Goal: Task Accomplishment & Management: Complete application form

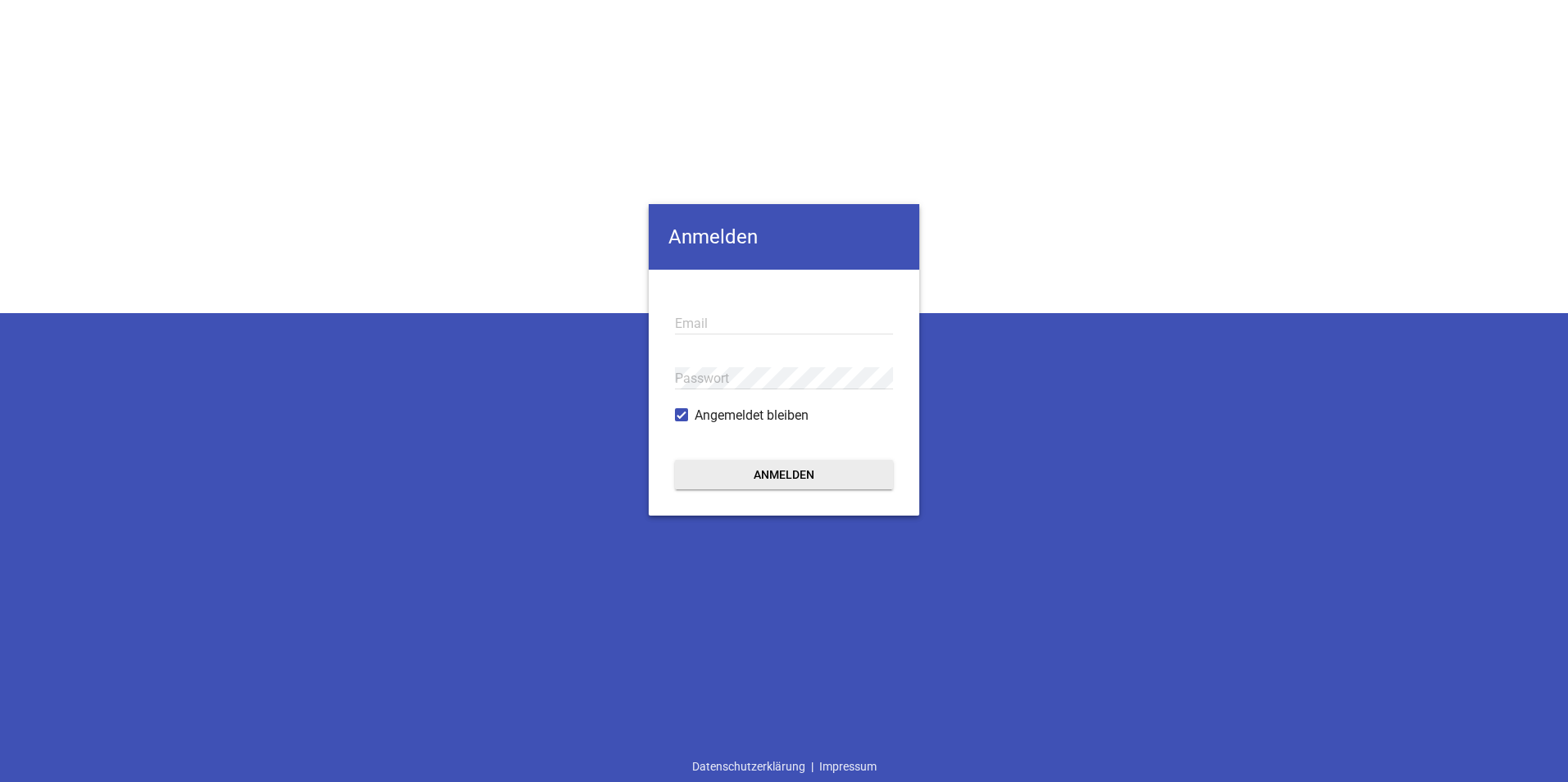
click at [714, 327] on input "email" at bounding box center [784, 323] width 218 height 22
type input "[PERSON_NAME][EMAIL_ADDRESS][DOMAIN_NAME]"
click at [675, 460] on button "Anmelden" at bounding box center [784, 475] width 218 height 30
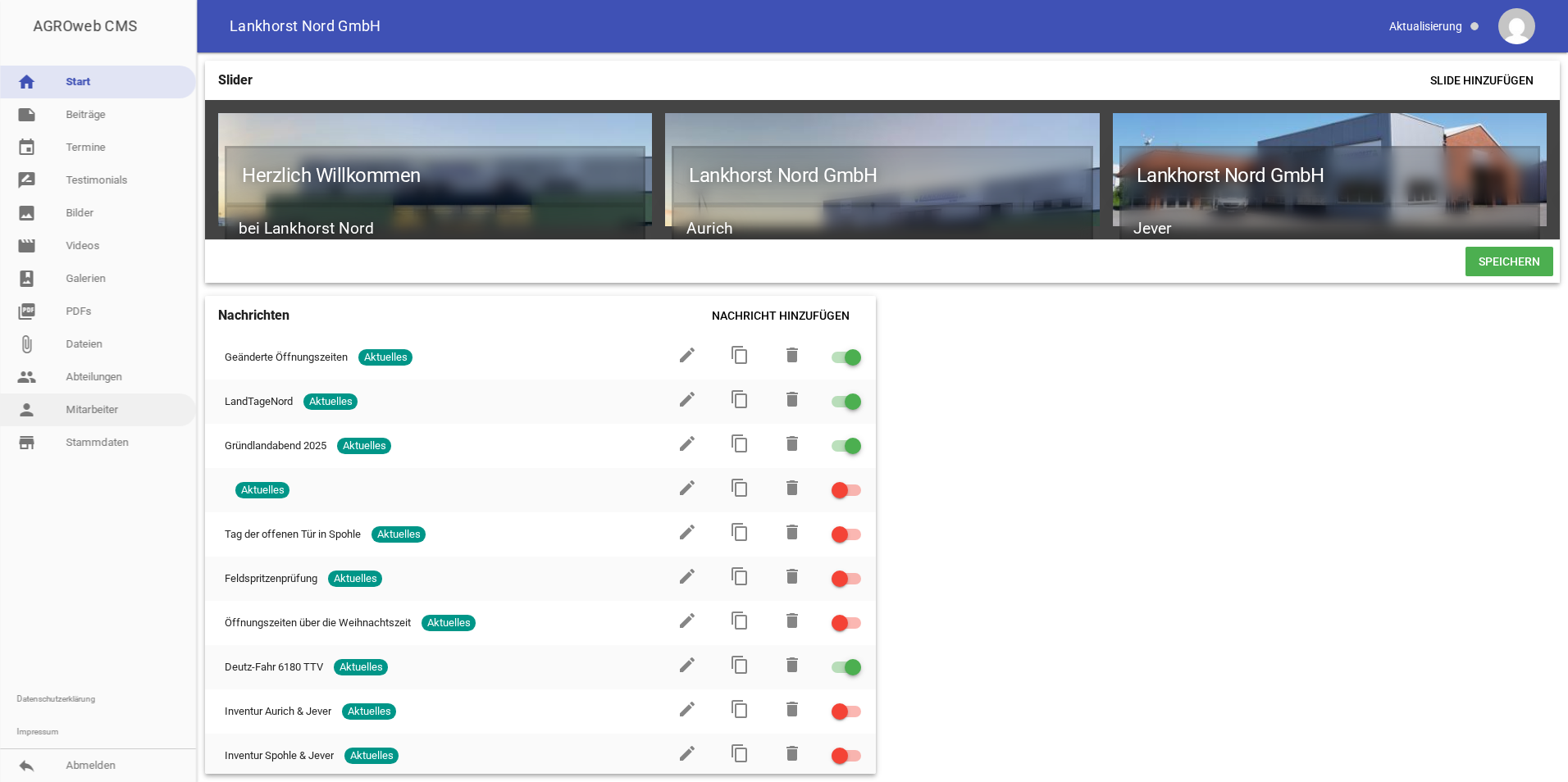
click at [116, 403] on link "person Mitarbeiter" at bounding box center [98, 410] width 196 height 33
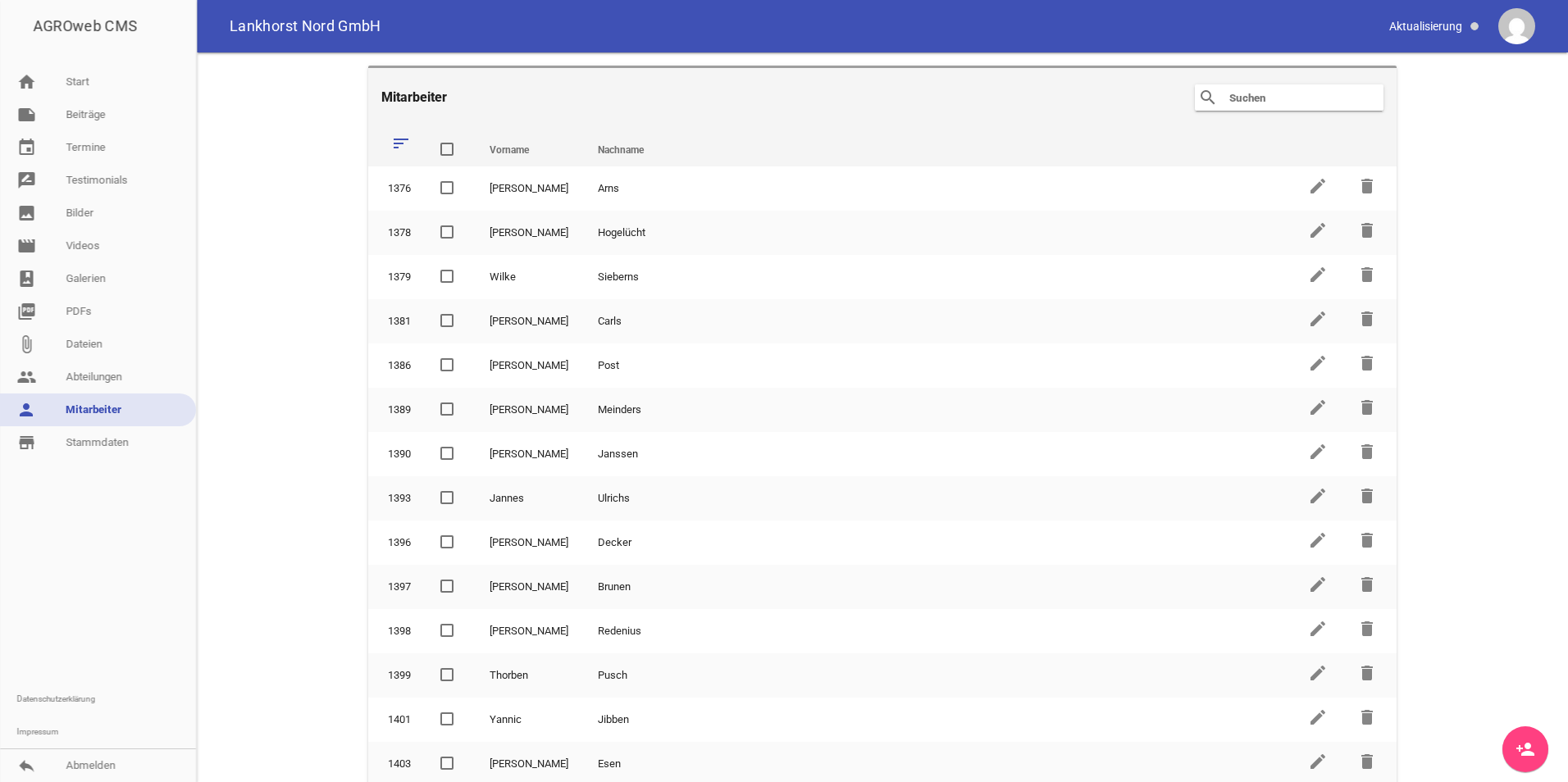
click at [1525, 722] on main "Mitarbeiter search clear sort Vorname Nachname delete 1376 [PERSON_NAME] edit d…" at bounding box center [881, 417] width 1371 height 730
click at [1522, 739] on link "person_add" at bounding box center [1525, 749] width 46 height 46
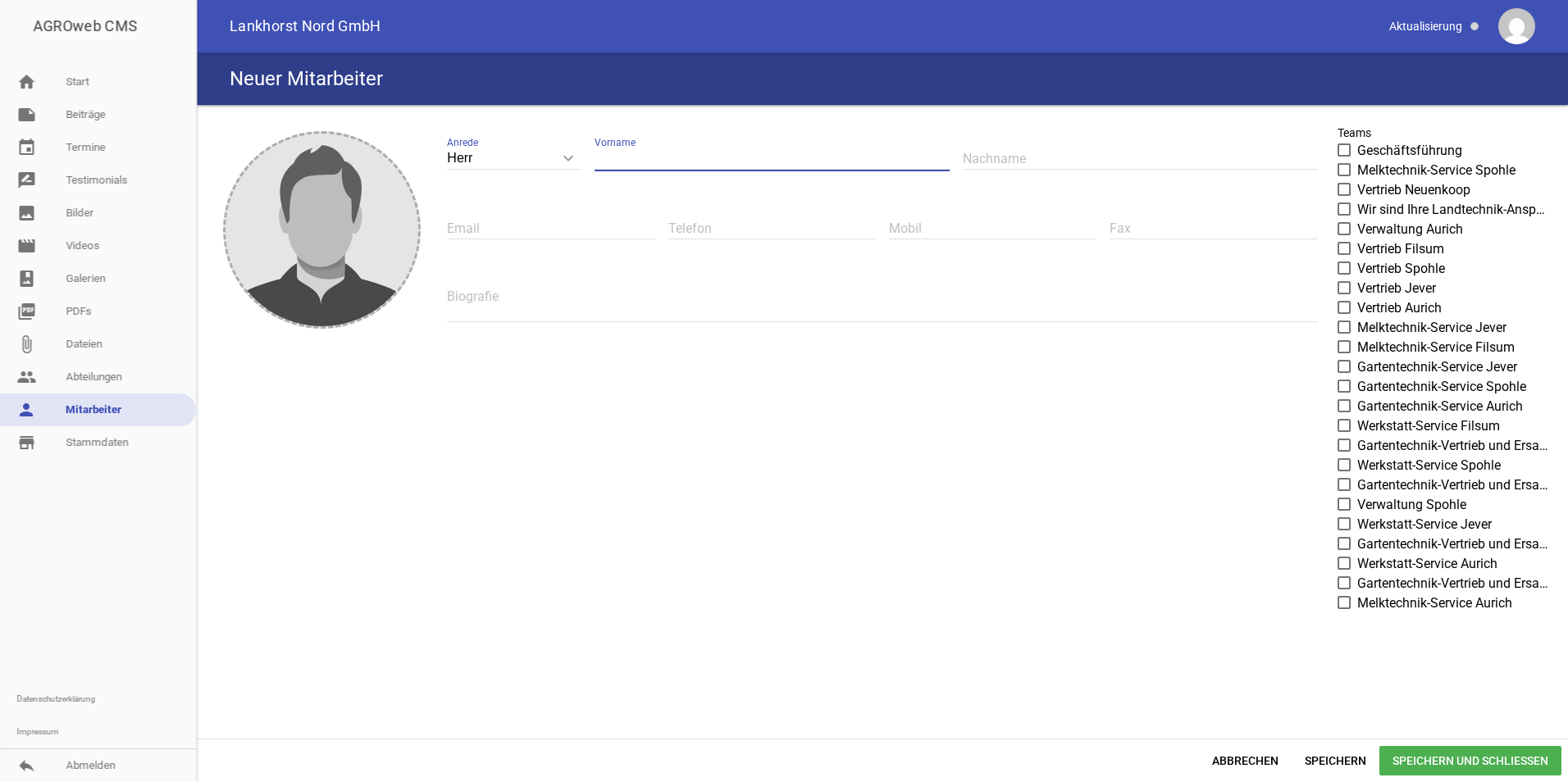
click at [638, 155] on input "text" at bounding box center [772, 158] width 355 height 22
type input "[PERSON_NAME]"
type input "Eilers"
type input "[EMAIL_ADDRESS][DOMAIN_NAME]"
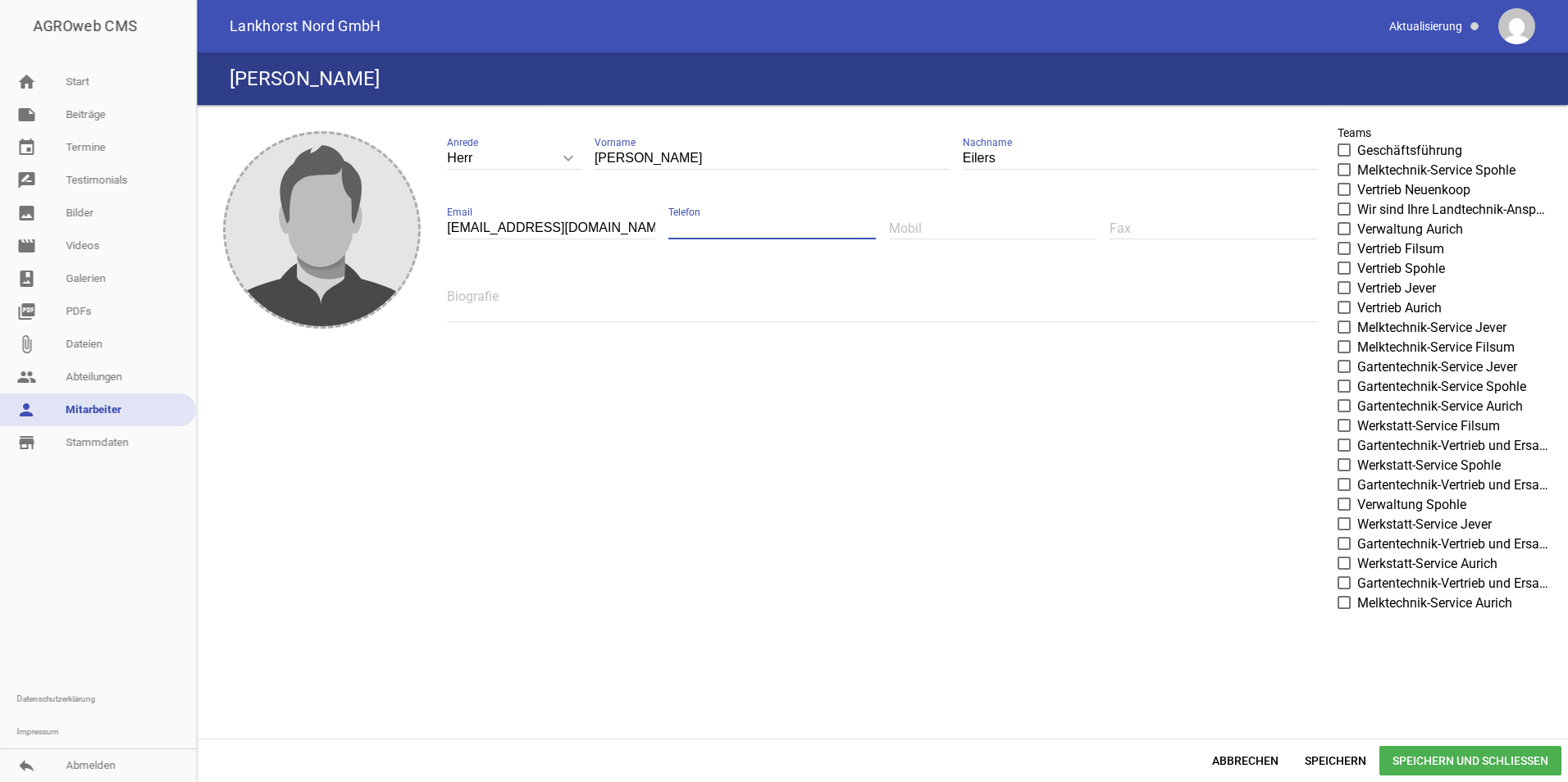
click at [1367, 284] on span "Vertrieb Jever" at bounding box center [1396, 289] width 79 height 20
click at [1357, 279] on input "Vertrieb Jever" at bounding box center [1357, 279] width 0 height 0
click at [1015, 236] on input "text" at bounding box center [993, 228] width 207 height 22
type input "0152 / 042 826 17"
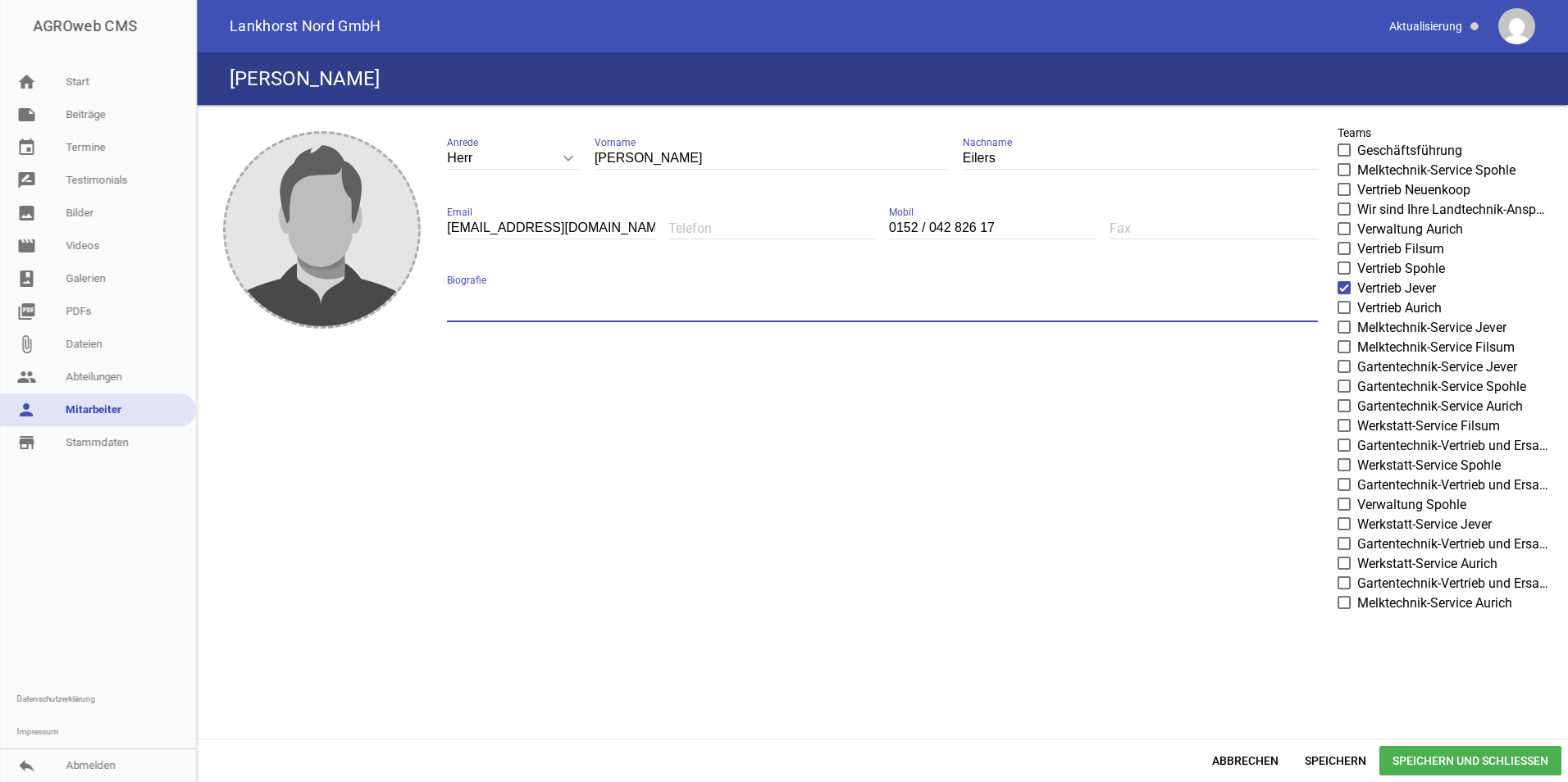
click at [799, 295] on textarea at bounding box center [881, 304] width 870 height 36
click at [605, 286] on textarea at bounding box center [881, 304] width 870 height 36
type textarea "Vertrieb"
click at [1437, 760] on span "Speichern und Schließen" at bounding box center [1470, 761] width 182 height 30
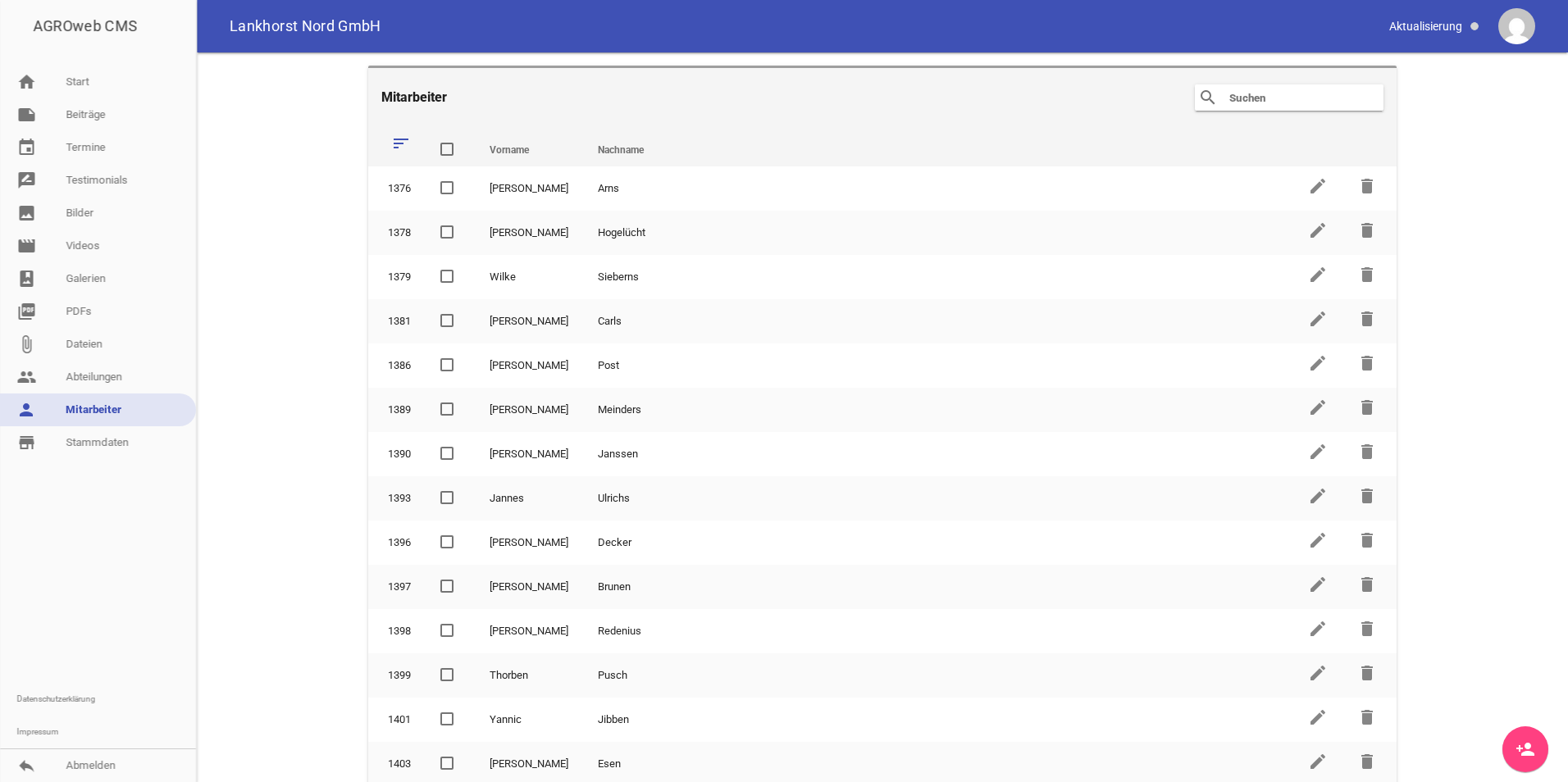
click at [1287, 99] on input "text" at bounding box center [1293, 98] width 131 height 20
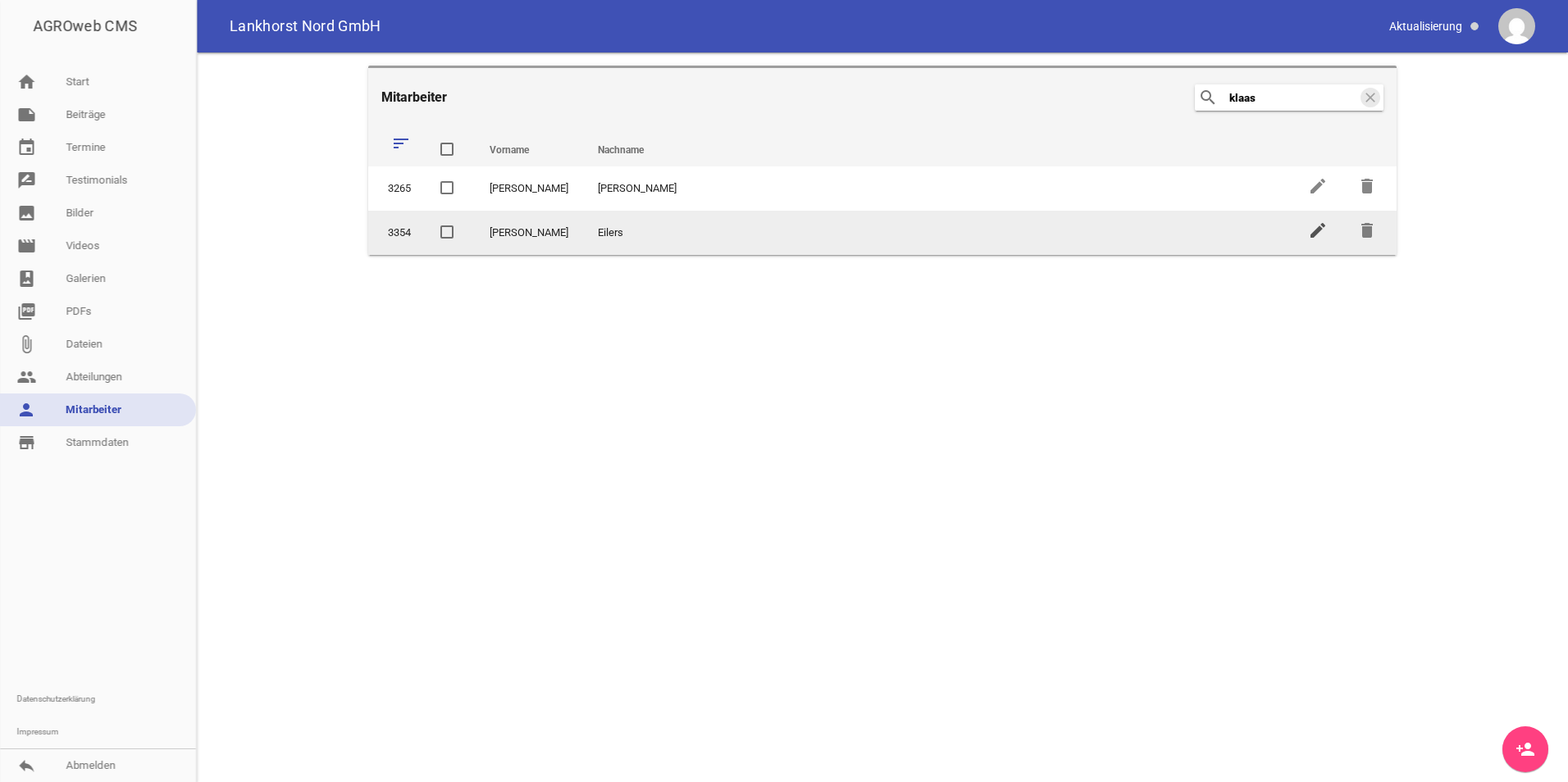
type input "klaas"
click at [1319, 232] on icon "edit" at bounding box center [1318, 231] width 20 height 20
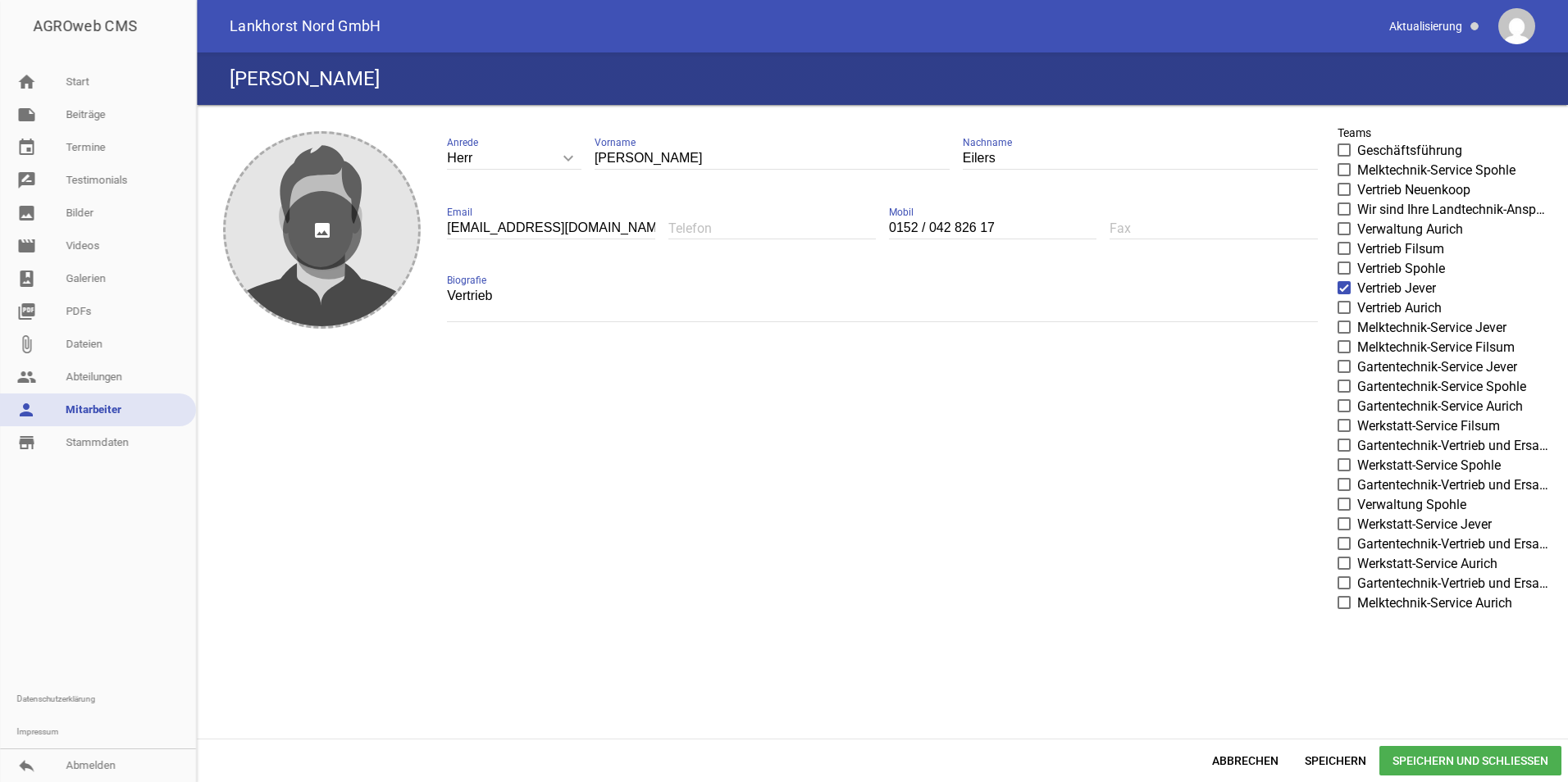
click at [343, 226] on icon "image" at bounding box center [322, 230] width 79 height 79
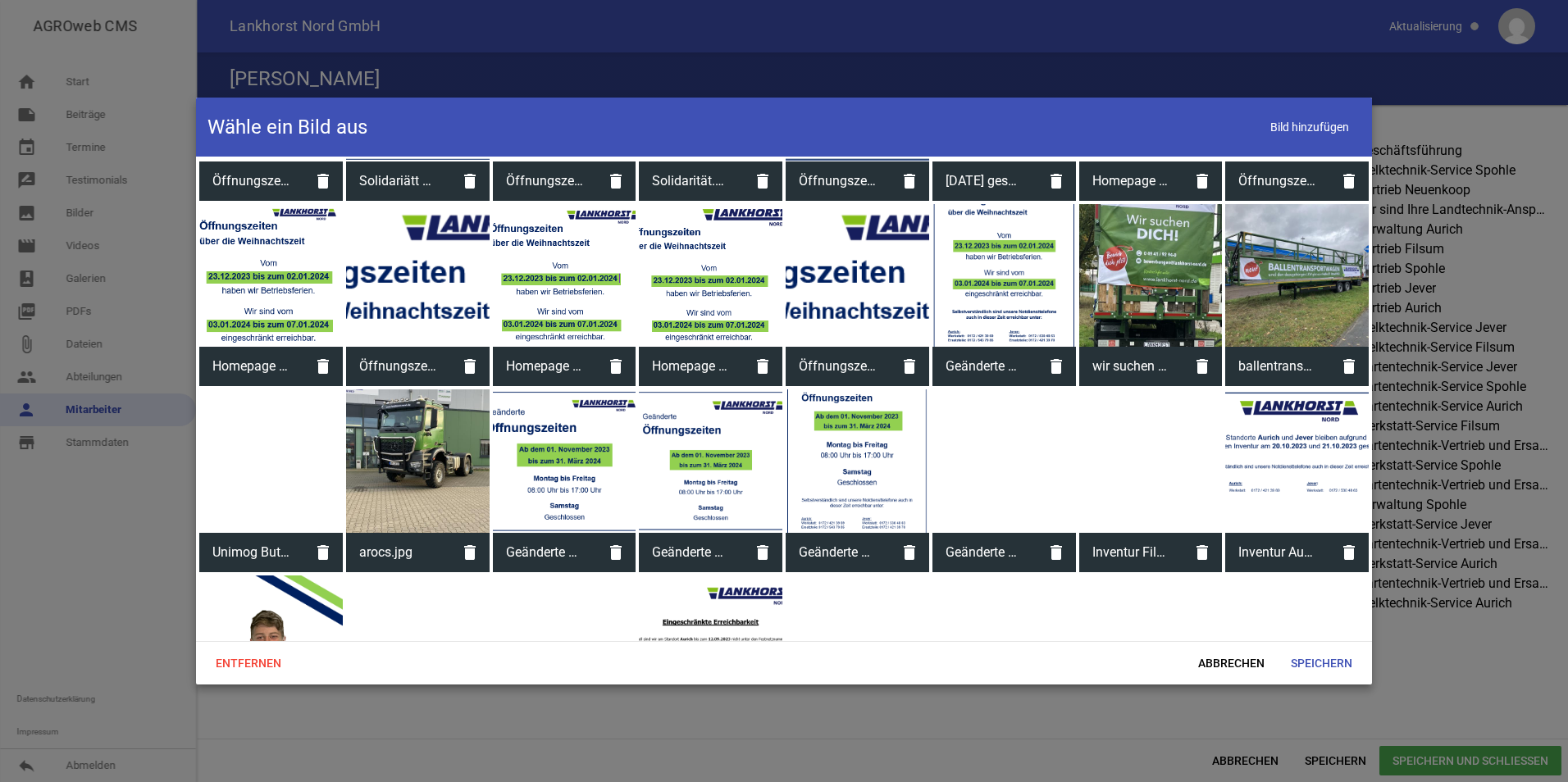
scroll to position [2378, 0]
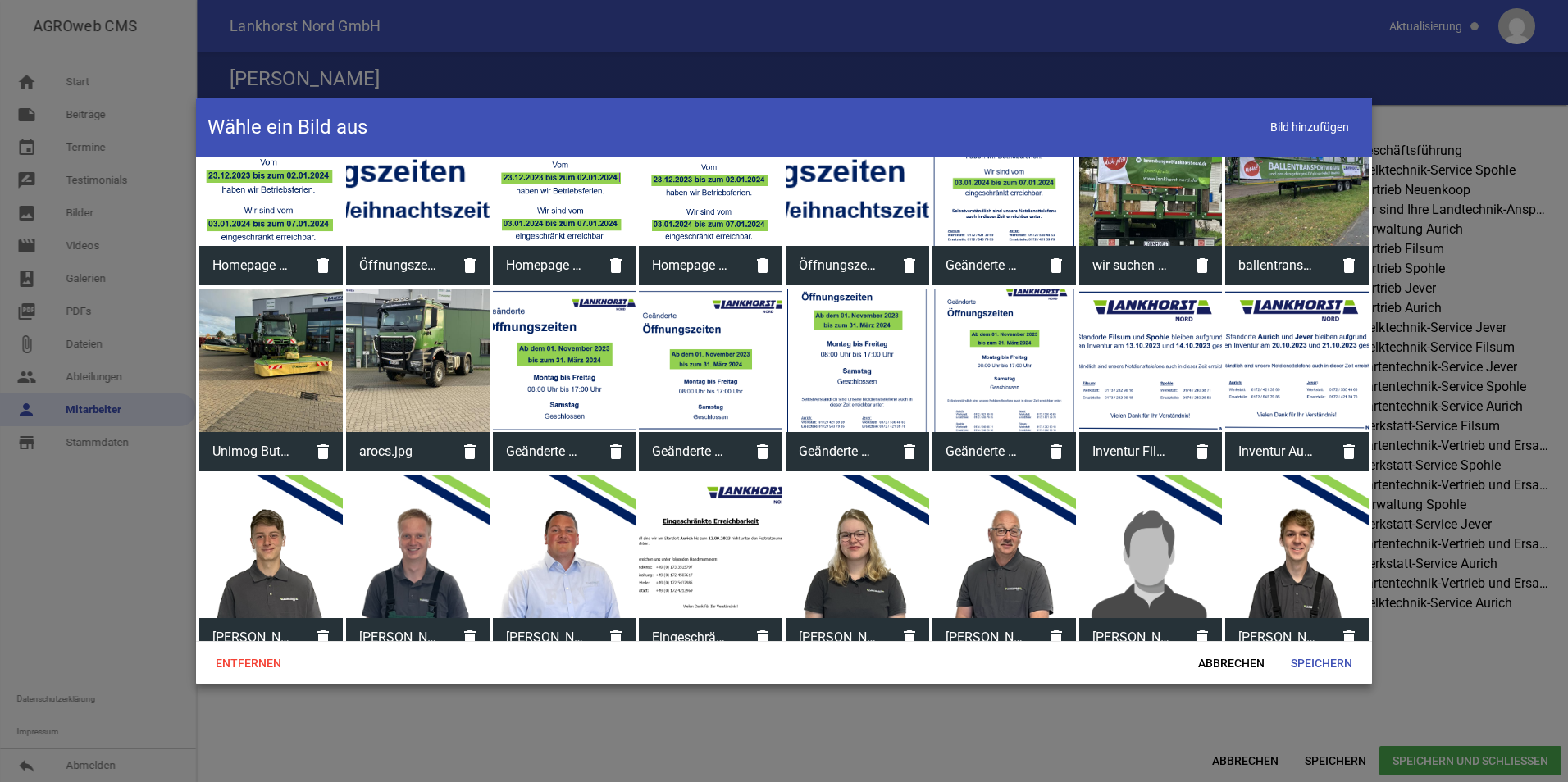
click at [1144, 551] on div at bounding box center [1150, 546] width 143 height 143
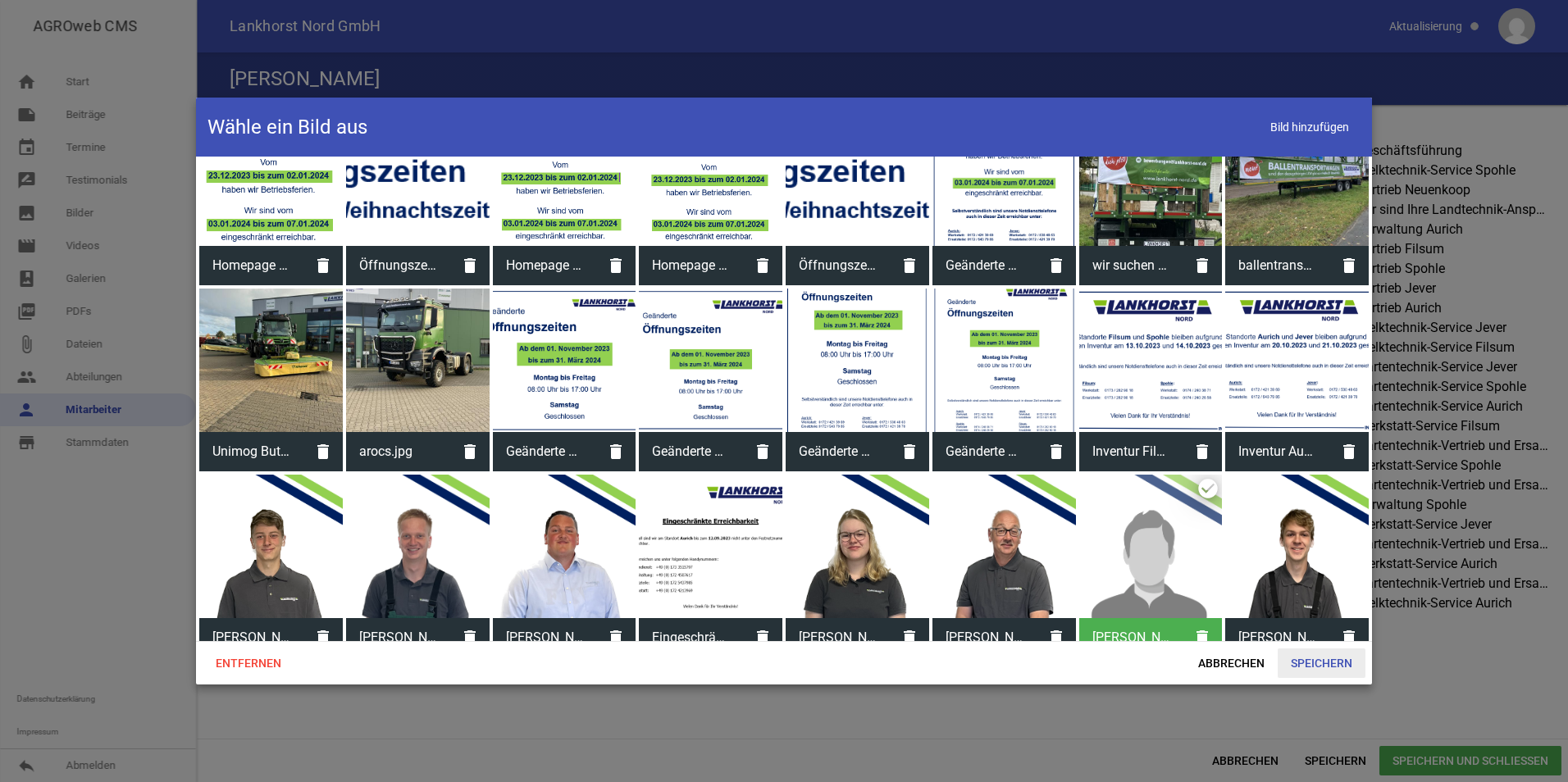
click at [1340, 664] on span "Speichern" at bounding box center [1322, 663] width 88 height 30
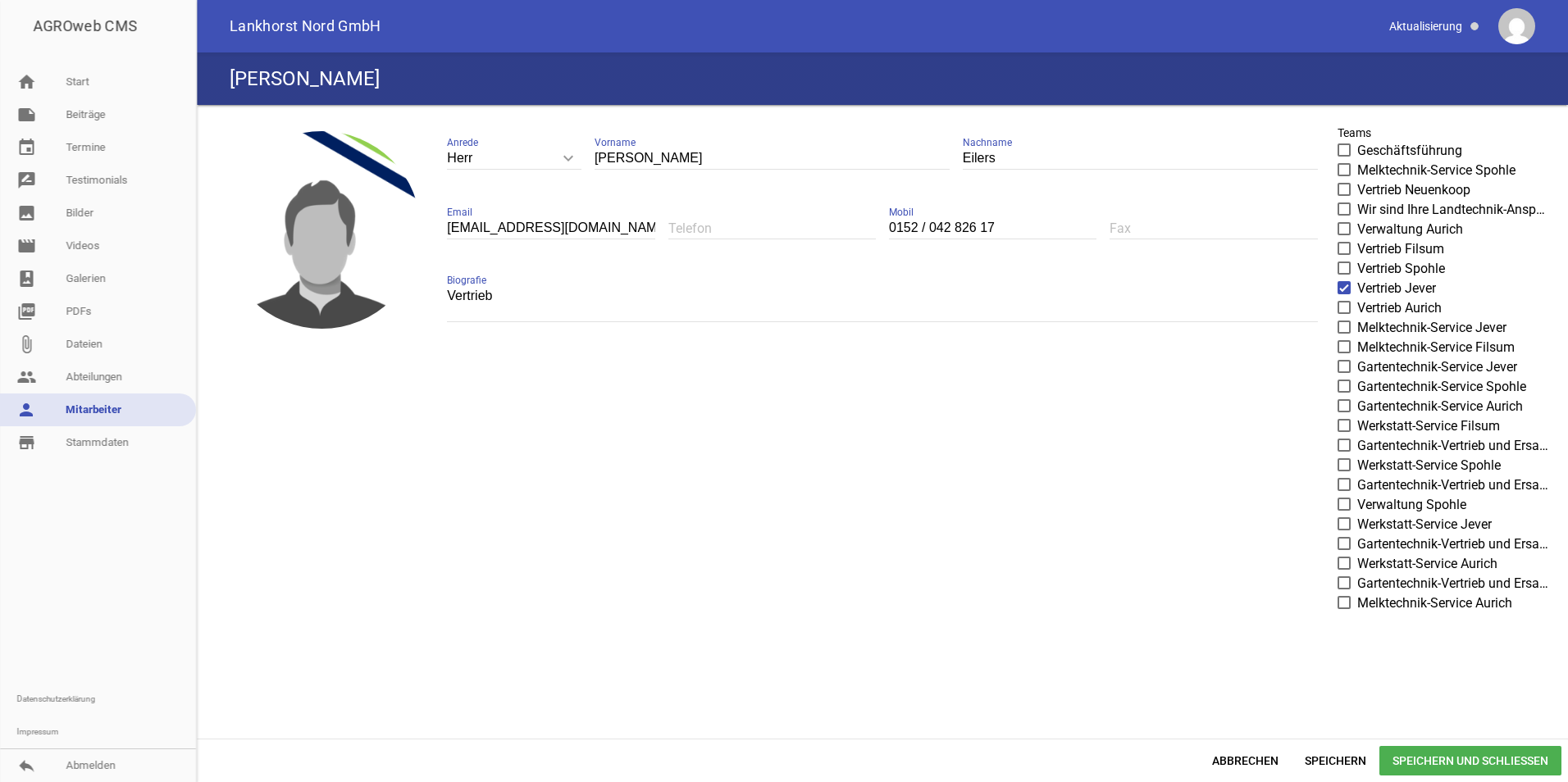
click at [1433, 755] on span "Speichern und Schließen" at bounding box center [1470, 761] width 182 height 30
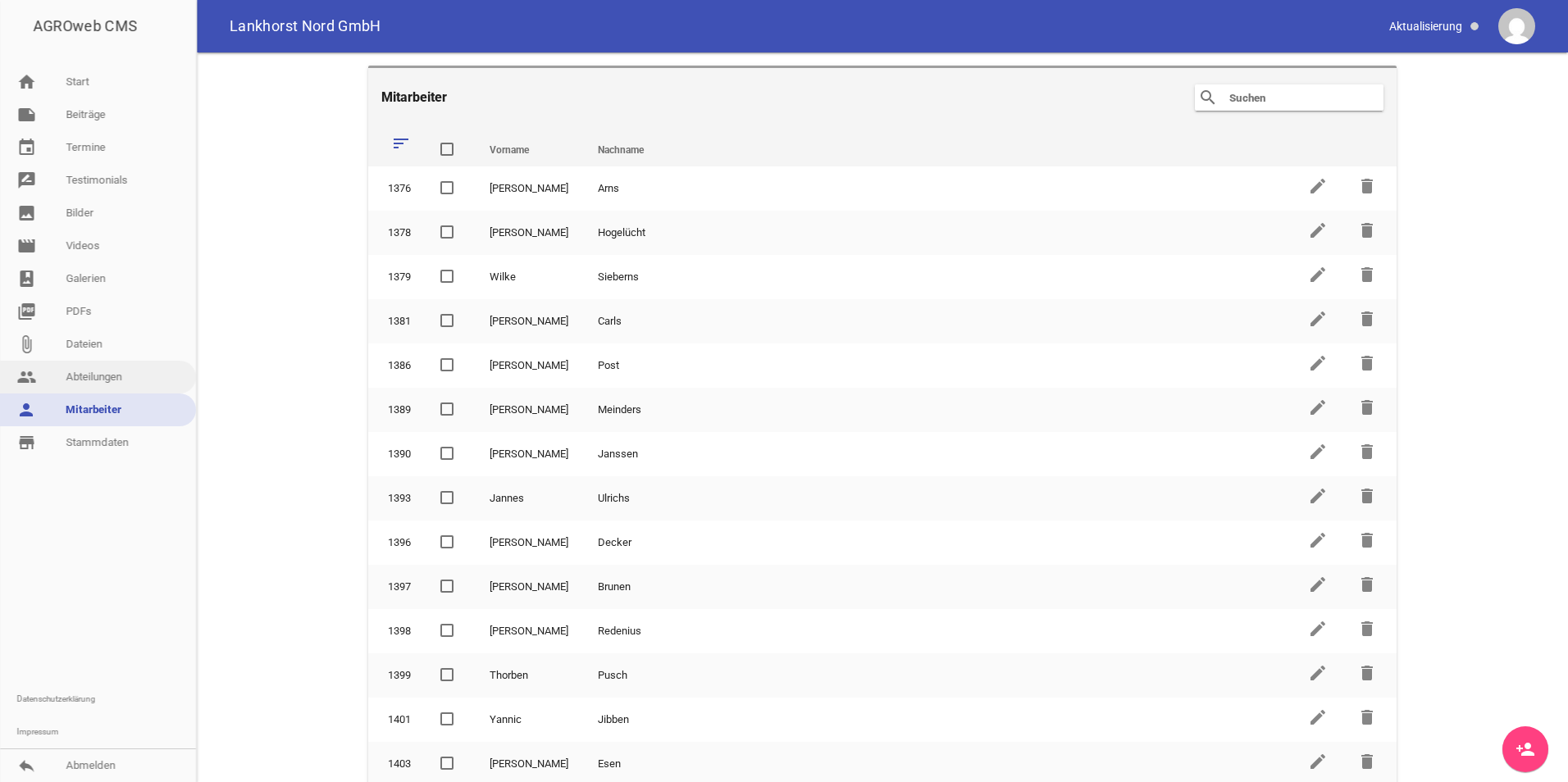
click at [106, 371] on link "people Abteilungen" at bounding box center [98, 377] width 196 height 33
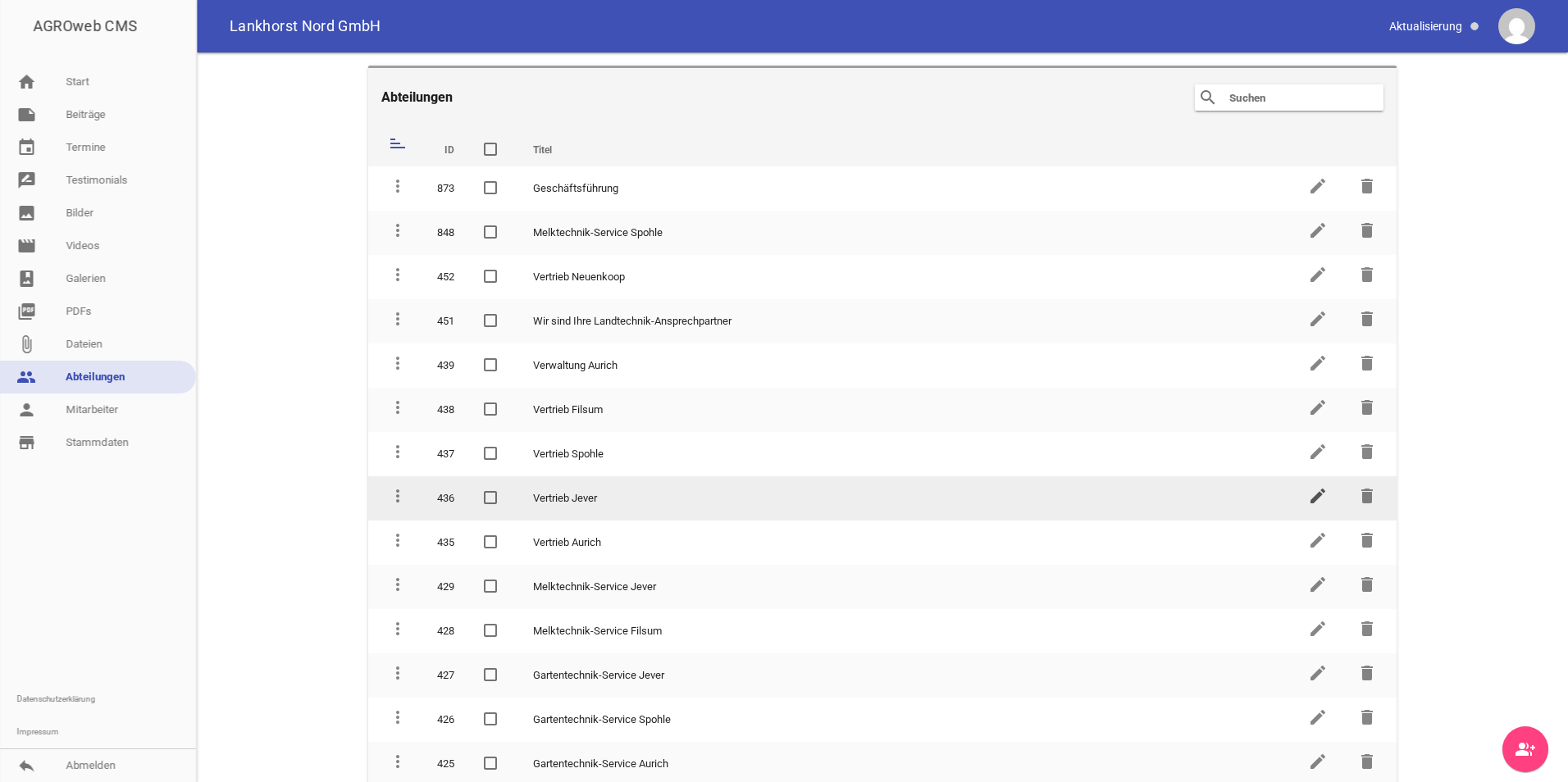
click at [1308, 500] on icon "edit" at bounding box center [1318, 496] width 20 height 20
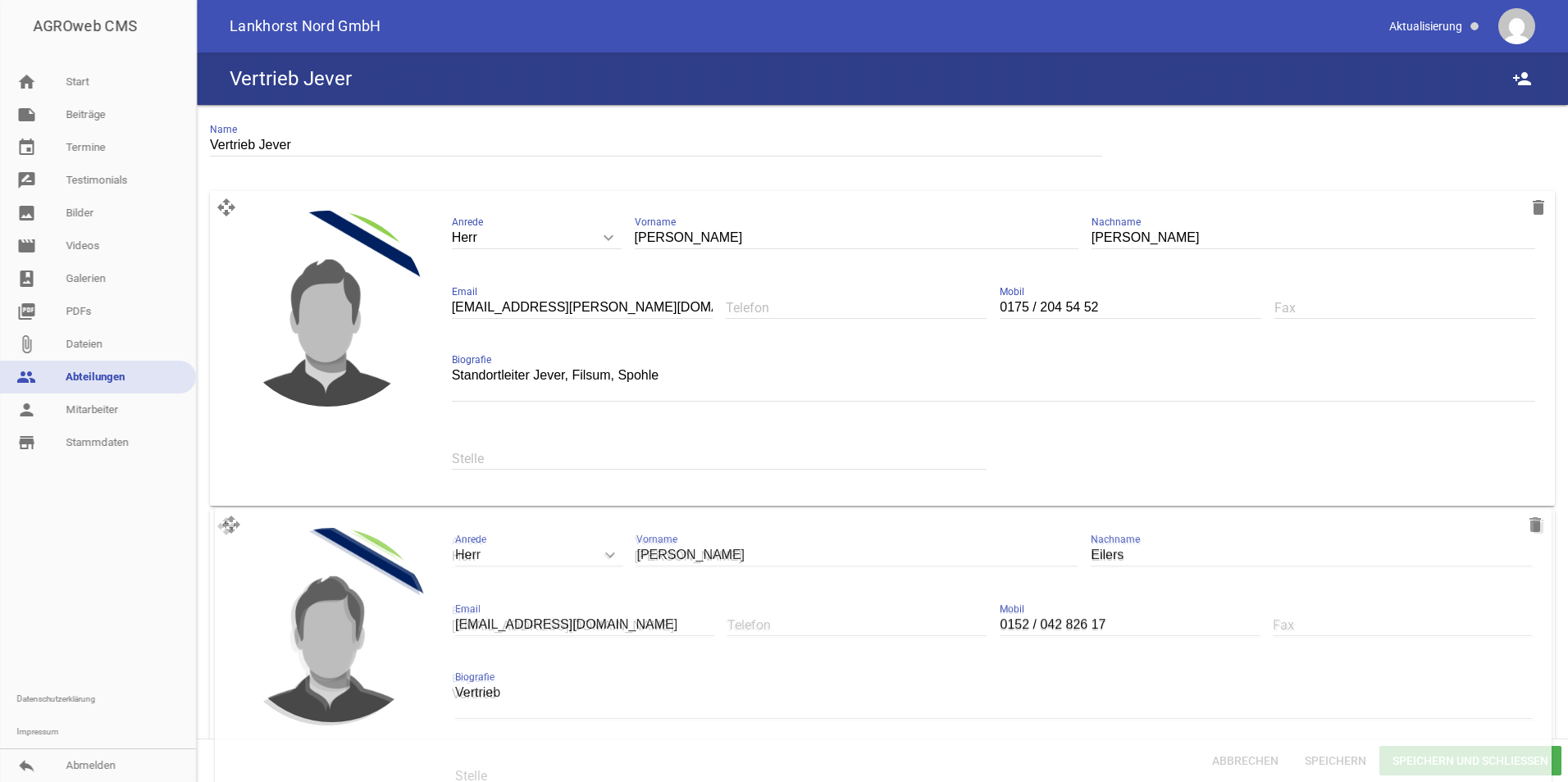
drag, startPoint x: 224, startPoint y: 201, endPoint x: 229, endPoint y: 514, distance: 313.0
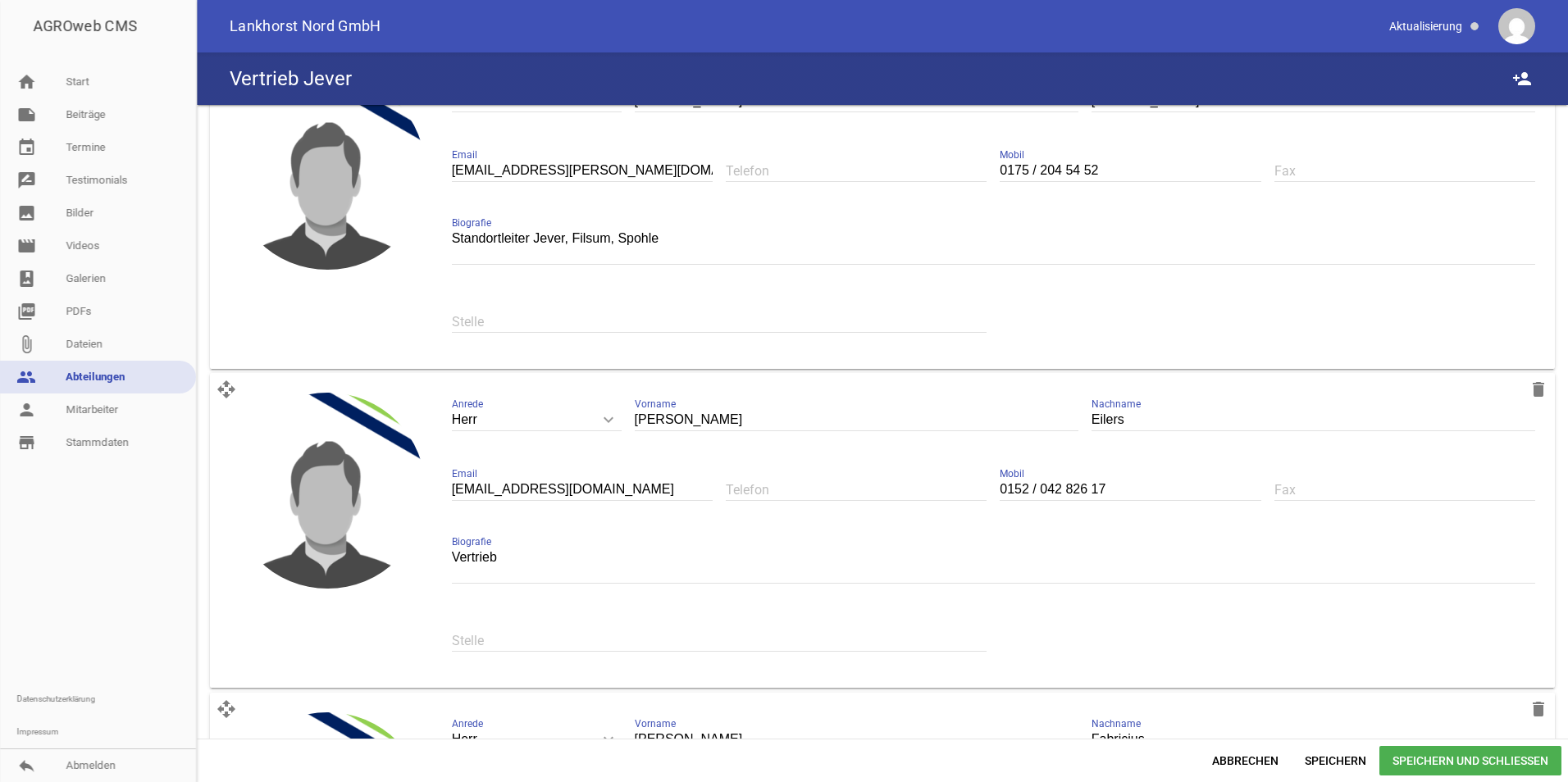
scroll to position [328, 0]
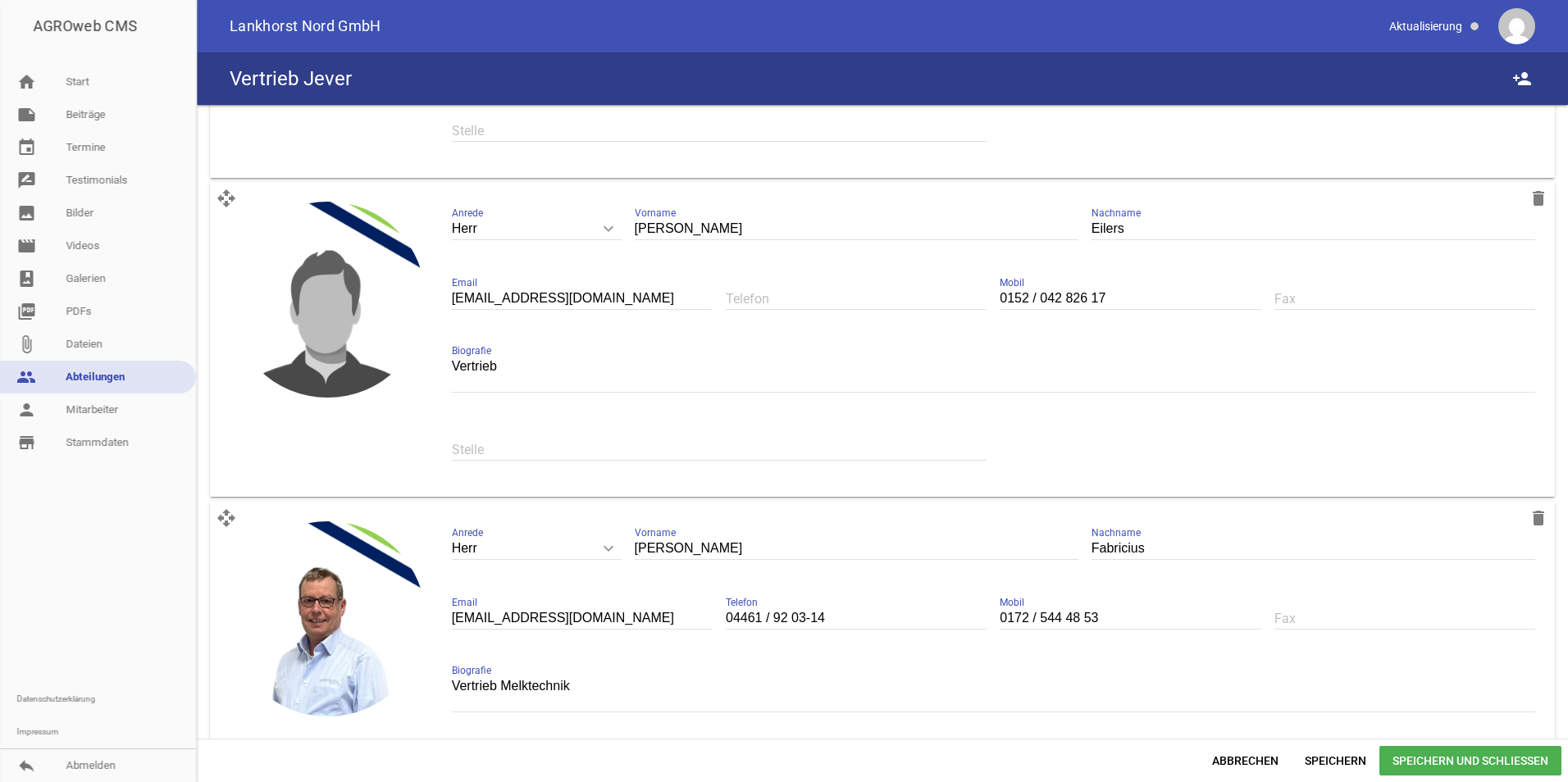
click at [1458, 766] on span "Speichern und Schließen" at bounding box center [1470, 761] width 182 height 30
